Goal: Entertainment & Leisure: Consume media (video, audio)

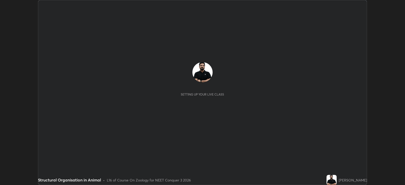
scroll to position [185, 405]
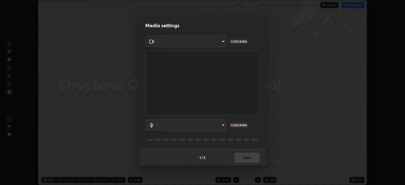
type input "db11550c6627cd1456fd7c992929e7e19338e9c76f4b1d491d27fd0e93a561d0"
type input "d805ff438e7078c1de71cb4717de75612b37844973a4f27df63e8d5766dad93f"
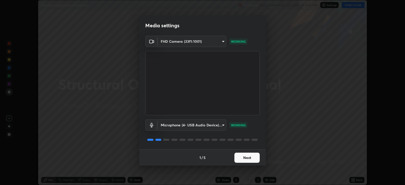
click at [249, 157] on button "Next" at bounding box center [246, 158] width 25 height 10
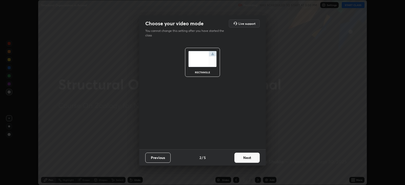
click at [249, 156] on button "Next" at bounding box center [246, 158] width 25 height 10
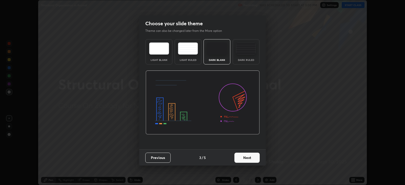
click at [251, 157] on button "Next" at bounding box center [246, 158] width 25 height 10
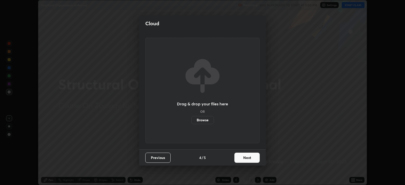
click at [250, 158] on button "Next" at bounding box center [246, 158] width 25 height 10
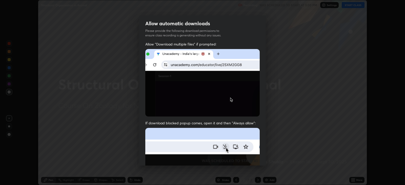
click at [251, 158] on img at bounding box center [202, 183] width 114 height 111
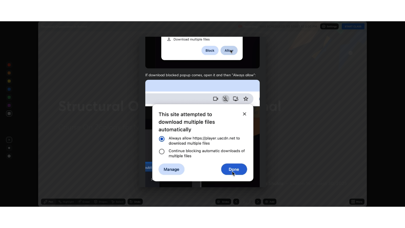
scroll to position [103, 0]
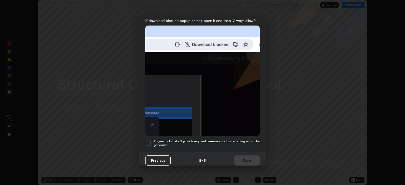
click at [251, 139] on h5 "I agree that if I don't provide required permissions, class recording will not …" at bounding box center [207, 143] width 106 height 8
click at [249, 156] on button "Done" at bounding box center [246, 161] width 25 height 10
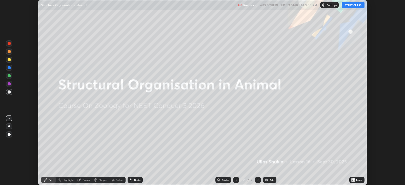
click at [352, 5] on button "START CLASS" at bounding box center [353, 5] width 23 height 6
click at [352, 181] on icon at bounding box center [352, 180] width 1 height 1
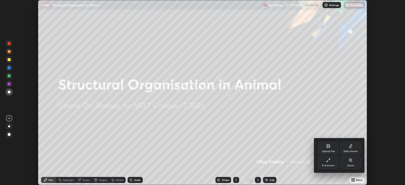
click at [332, 162] on div "Full screen" at bounding box center [328, 163] width 20 height 12
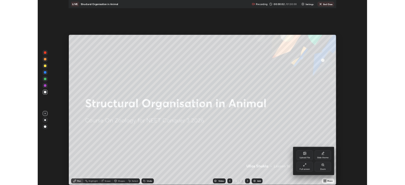
scroll to position [228, 405]
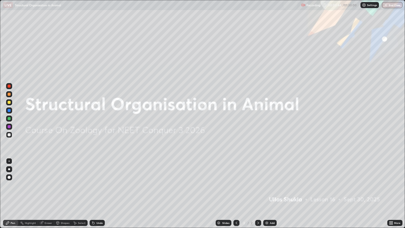
click at [267, 185] on img at bounding box center [267, 223] width 4 height 4
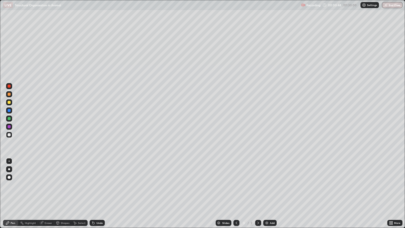
click at [9, 102] on div at bounding box center [9, 102] width 3 height 3
click at [9, 169] on div at bounding box center [9, 169] width 2 height 2
click at [96, 185] on div "Undo" at bounding box center [97, 223] width 15 height 6
click at [99, 185] on div "Undo" at bounding box center [99, 222] width 6 height 3
click at [100, 185] on div "Undo" at bounding box center [99, 222] width 6 height 3
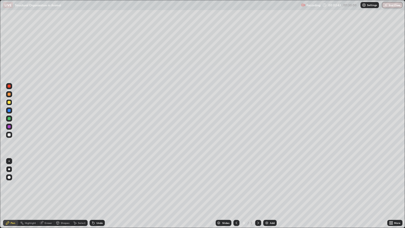
click at [101, 185] on div "Undo" at bounding box center [99, 222] width 6 height 3
click at [102, 185] on div "Undo" at bounding box center [99, 222] width 6 height 3
click at [270, 185] on div "Add" at bounding box center [269, 223] width 13 height 6
click at [9, 134] on div at bounding box center [9, 134] width 3 height 3
click at [10, 102] on div at bounding box center [9, 102] width 3 height 3
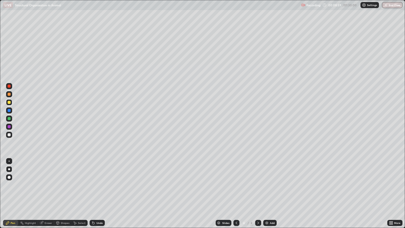
click at [9, 94] on div at bounding box center [9, 94] width 3 height 3
click at [100, 185] on div "Undo" at bounding box center [99, 222] width 6 height 3
click at [10, 134] on div at bounding box center [9, 134] width 3 height 3
click at [9, 161] on div at bounding box center [9, 160] width 1 height 1
click at [10, 103] on div at bounding box center [9, 102] width 3 height 3
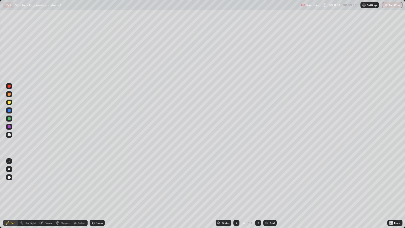
click at [10, 136] on div at bounding box center [9, 134] width 3 height 3
click at [9, 169] on div at bounding box center [9, 169] width 2 height 2
click at [95, 185] on div "Undo" at bounding box center [97, 223] width 15 height 6
click at [96, 185] on div "Undo" at bounding box center [97, 223] width 15 height 6
click at [95, 185] on div "Undo" at bounding box center [97, 223] width 15 height 6
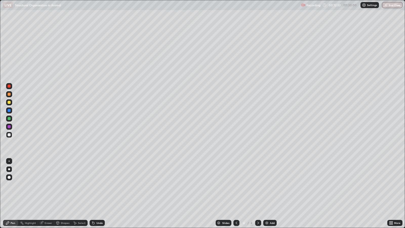
click at [95, 185] on div "Undo" at bounding box center [97, 223] width 15 height 6
click at [9, 102] on div at bounding box center [9, 102] width 3 height 3
click at [97, 185] on div "Undo" at bounding box center [97, 223] width 15 height 6
click at [99, 185] on div "Undo" at bounding box center [97, 223] width 15 height 6
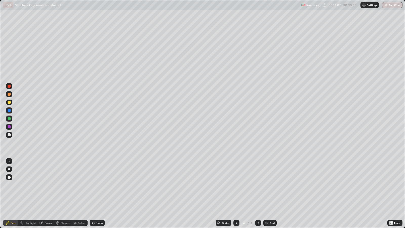
click at [99, 185] on div "Undo" at bounding box center [97, 223] width 15 height 6
click at [99, 185] on div "Undo" at bounding box center [99, 222] width 6 height 3
click at [100, 185] on div "Undo" at bounding box center [99, 222] width 6 height 3
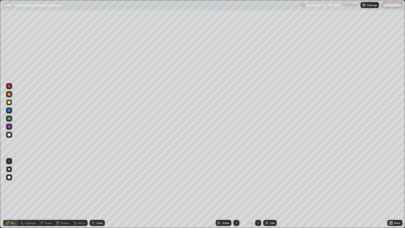
click at [10, 94] on div at bounding box center [9, 94] width 3 height 3
click at [100, 185] on div "Undo" at bounding box center [99, 222] width 6 height 3
click at [8, 119] on div at bounding box center [9, 118] width 3 height 3
click at [9, 135] on div at bounding box center [9, 134] width 3 height 3
click at [268, 185] on img at bounding box center [267, 223] width 4 height 4
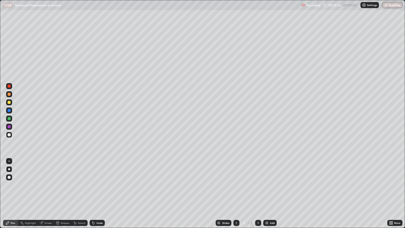
click at [99, 185] on div "Undo" at bounding box center [99, 222] width 6 height 3
click at [97, 185] on div "Undo" at bounding box center [99, 222] width 6 height 3
click at [96, 185] on div "Undo" at bounding box center [99, 222] width 6 height 3
click at [97, 185] on div "Undo" at bounding box center [99, 222] width 6 height 3
click at [99, 185] on div "Undo" at bounding box center [99, 222] width 6 height 3
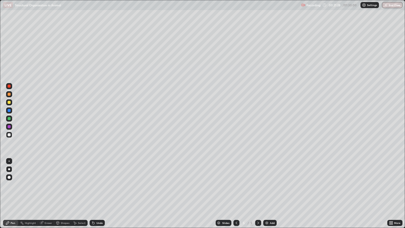
click at [98, 185] on div "Undo" at bounding box center [99, 222] width 6 height 3
click at [99, 185] on div "Undo" at bounding box center [99, 222] width 6 height 3
click at [9, 102] on div at bounding box center [9, 102] width 3 height 3
click at [9, 161] on div at bounding box center [9, 160] width 1 height 1
click at [236, 185] on icon at bounding box center [236, 223] width 4 height 4
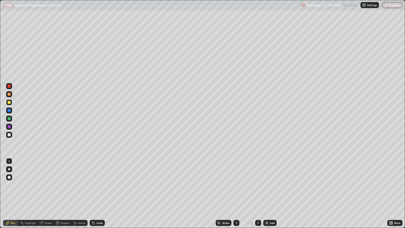
click at [257, 185] on icon at bounding box center [258, 223] width 4 height 4
click at [9, 169] on div at bounding box center [9, 169] width 2 height 2
click at [9, 134] on div at bounding box center [9, 134] width 3 height 3
click at [9, 102] on div at bounding box center [9, 102] width 3 height 3
click at [9, 161] on div at bounding box center [9, 160] width 1 height 1
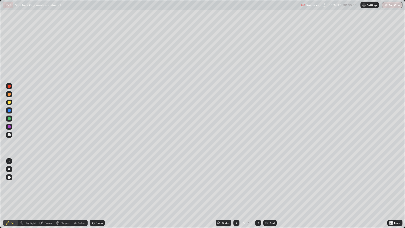
click at [96, 185] on div "Undo" at bounding box center [99, 222] width 6 height 3
click at [95, 185] on div "Undo" at bounding box center [97, 223] width 15 height 6
click at [93, 185] on icon at bounding box center [93, 223] width 4 height 4
click at [92, 185] on icon at bounding box center [93, 223] width 2 height 2
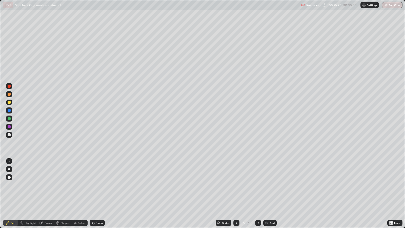
click at [94, 185] on icon at bounding box center [93, 223] width 4 height 4
click at [5, 142] on div "Erase all" at bounding box center [9, 114] width 12 height 208
click at [8, 135] on div at bounding box center [9, 134] width 3 height 3
click at [9, 169] on div at bounding box center [9, 169] width 2 height 2
click at [9, 120] on div at bounding box center [9, 118] width 3 height 3
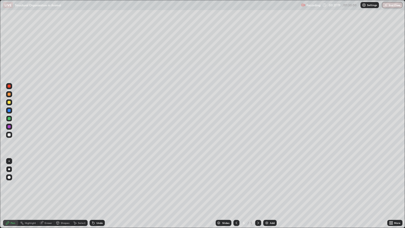
click at [9, 136] on div at bounding box center [9, 134] width 3 height 3
click at [9, 103] on div at bounding box center [9, 102] width 3 height 3
click at [9, 135] on div at bounding box center [9, 134] width 3 height 3
click at [9, 161] on div at bounding box center [9, 160] width 1 height 1
click at [9, 119] on div at bounding box center [9, 118] width 3 height 3
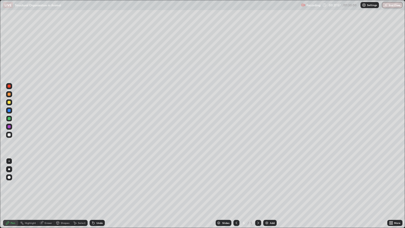
click at [98, 185] on div "Undo" at bounding box center [97, 223] width 15 height 6
click at [98, 185] on div "Undo" at bounding box center [99, 222] width 6 height 3
click at [10, 103] on div at bounding box center [9, 102] width 3 height 3
click at [9, 118] on div at bounding box center [9, 118] width 3 height 3
click at [10, 136] on div at bounding box center [9, 135] width 6 height 6
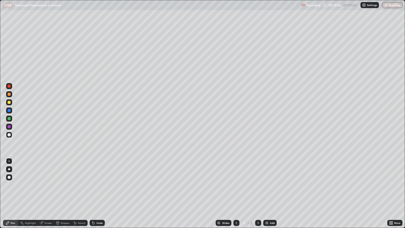
click at [98, 185] on div "Undo" at bounding box center [99, 222] width 6 height 3
click at [9, 103] on div at bounding box center [9, 102] width 3 height 3
click at [162, 185] on div "Slides 5 / 5 Add" at bounding box center [246, 223] width 283 height 10
click at [10, 119] on div at bounding box center [9, 118] width 3 height 3
click at [9, 134] on div at bounding box center [9, 134] width 3 height 3
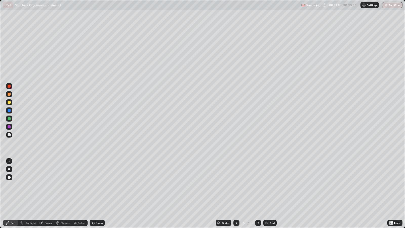
click at [10, 169] on div at bounding box center [9, 169] width 2 height 2
click at [9, 161] on div at bounding box center [9, 160] width 1 height 1
click at [10, 101] on div at bounding box center [9, 102] width 3 height 3
click at [10, 119] on div at bounding box center [9, 118] width 3 height 3
click at [9, 134] on div at bounding box center [9, 134] width 3 height 3
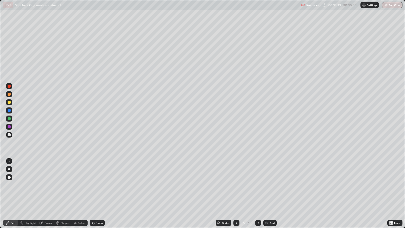
click at [9, 103] on div at bounding box center [9, 102] width 3 height 3
click at [9, 136] on div at bounding box center [9, 134] width 3 height 3
click at [10, 169] on div at bounding box center [9, 169] width 2 height 2
click at [9, 118] on div at bounding box center [9, 118] width 3 height 3
click at [273, 185] on div "Add" at bounding box center [272, 222] width 5 height 3
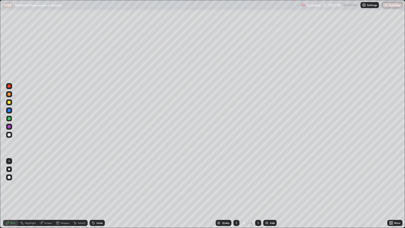
click at [8, 103] on div at bounding box center [9, 102] width 3 height 3
click at [9, 161] on div at bounding box center [9, 160] width 1 height 1
click at [10, 135] on div at bounding box center [9, 134] width 3 height 3
click at [9, 118] on div at bounding box center [9, 118] width 3 height 3
click at [9, 104] on div at bounding box center [9, 102] width 3 height 3
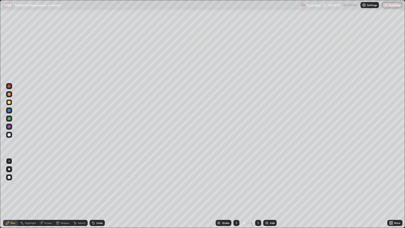
click at [10, 134] on div at bounding box center [9, 134] width 3 height 3
click at [9, 103] on div at bounding box center [9, 102] width 3 height 3
click at [9, 169] on div at bounding box center [9, 169] width 2 height 2
click at [100, 185] on div "Undo" at bounding box center [99, 222] width 6 height 3
click at [9, 134] on div at bounding box center [9, 134] width 3 height 3
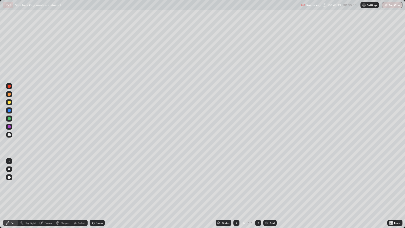
click at [9, 161] on div at bounding box center [9, 160] width 1 height 1
click at [9, 169] on div at bounding box center [9, 169] width 2 height 2
click at [9, 118] on div at bounding box center [9, 118] width 3 height 3
click at [270, 185] on div "Add" at bounding box center [272, 222] width 5 height 3
click at [10, 135] on div at bounding box center [9, 134] width 3 height 3
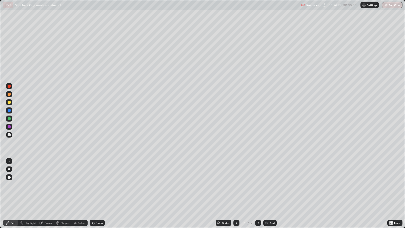
click at [9, 161] on div at bounding box center [9, 160] width 1 height 1
click at [9, 118] on div at bounding box center [9, 118] width 3 height 3
click at [9, 135] on div at bounding box center [9, 134] width 3 height 3
click at [9, 118] on div at bounding box center [9, 118] width 3 height 3
click at [12, 134] on div at bounding box center [9, 135] width 6 height 6
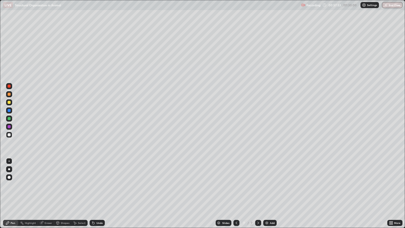
click at [9, 86] on div at bounding box center [9, 86] width 3 height 3
click at [10, 110] on div at bounding box center [9, 110] width 3 height 3
click at [9, 134] on div at bounding box center [9, 134] width 3 height 3
click at [9, 169] on div at bounding box center [9, 169] width 2 height 2
click at [271, 185] on div "Add" at bounding box center [272, 222] width 5 height 3
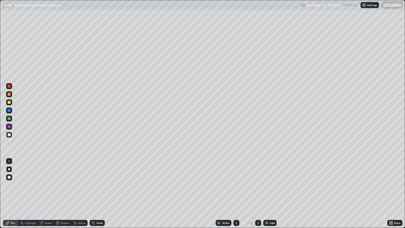
click at [10, 103] on div at bounding box center [9, 102] width 3 height 3
click at [272, 185] on div "Add" at bounding box center [272, 222] width 5 height 3
click at [103, 185] on div "Undo" at bounding box center [97, 223] width 15 height 6
click at [99, 185] on div "Undo" at bounding box center [99, 222] width 6 height 3
click at [100, 185] on div "Undo" at bounding box center [99, 222] width 6 height 3
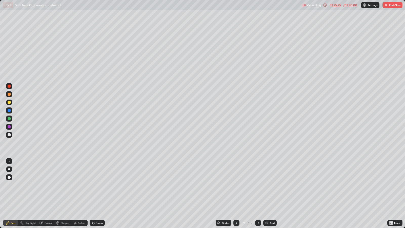
click at [388, 6] on img "button" at bounding box center [386, 5] width 4 height 4
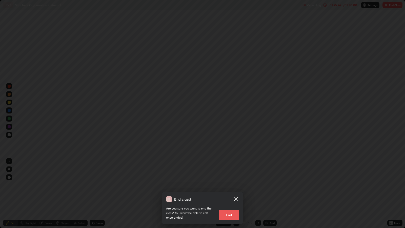
click at [229, 185] on button "End" at bounding box center [229, 215] width 20 height 10
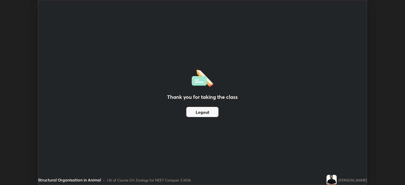
scroll to position [25128, 24908]
